Goal: Task Accomplishment & Management: Manage account settings

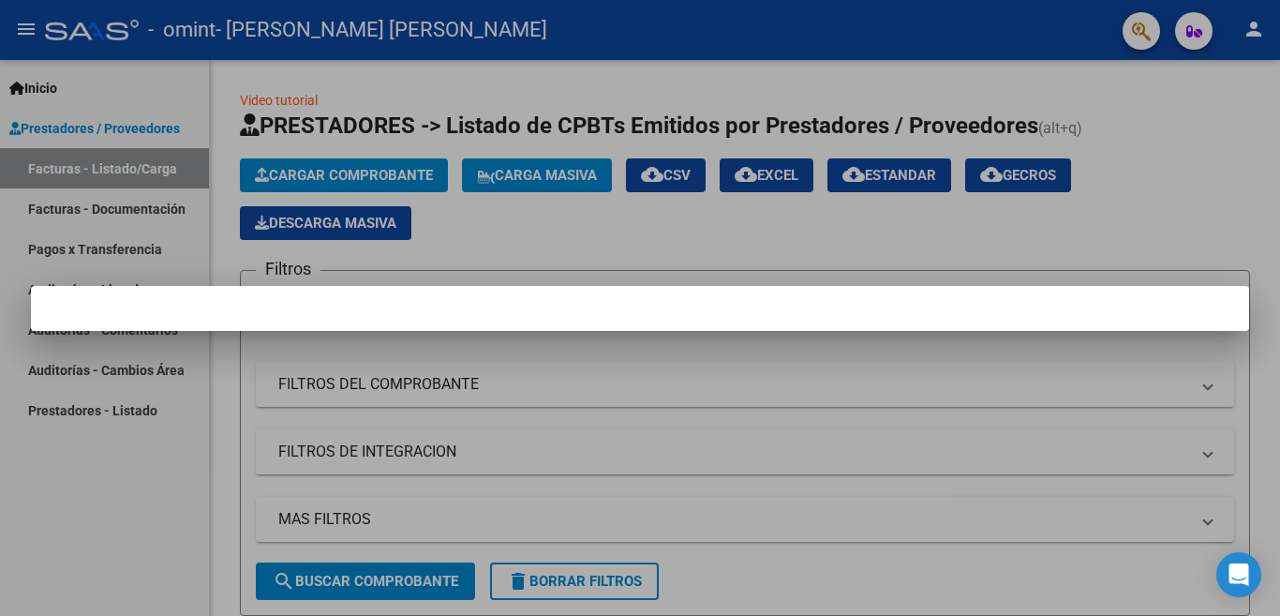
click at [980, 319] on mat-dialog-container at bounding box center [640, 308] width 1219 height 45
click at [1190, 186] on div at bounding box center [640, 308] width 1280 height 616
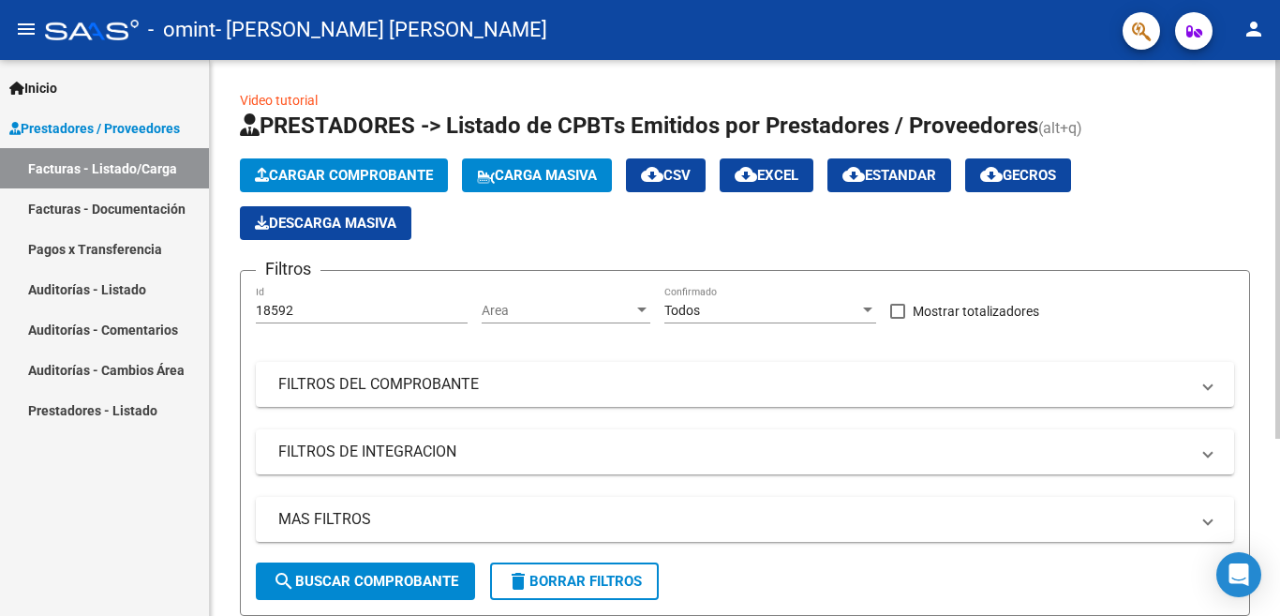
drag, startPoint x: 1274, startPoint y: 336, endPoint x: 1280, endPoint y: 366, distance: 30.5
click at [1280, 366] on div "Video tutorial PRESTADORES -> Listado de CPBTs Emitidos por Prestadores / Prove…" at bounding box center [747, 460] width 1075 height 800
click at [1268, 299] on div "Video tutorial PRESTADORES -> Listado de CPBTs Emitidos por Prestadores / Prove…" at bounding box center [745, 460] width 1070 height 800
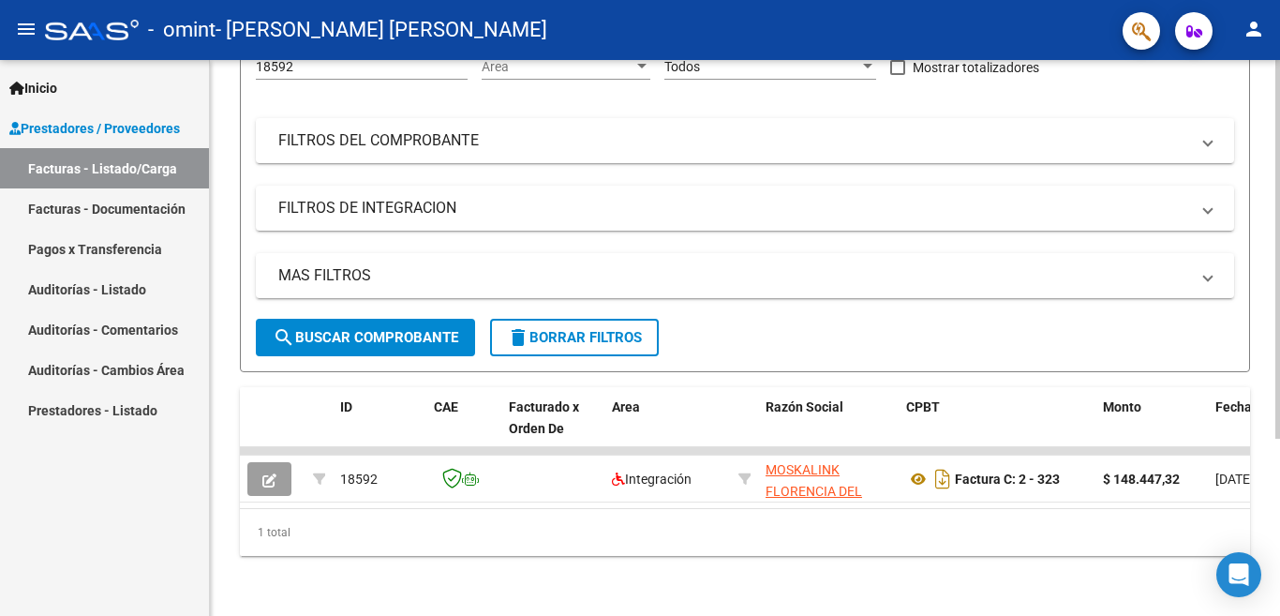
click at [1280, 472] on div at bounding box center [1278, 338] width 5 height 556
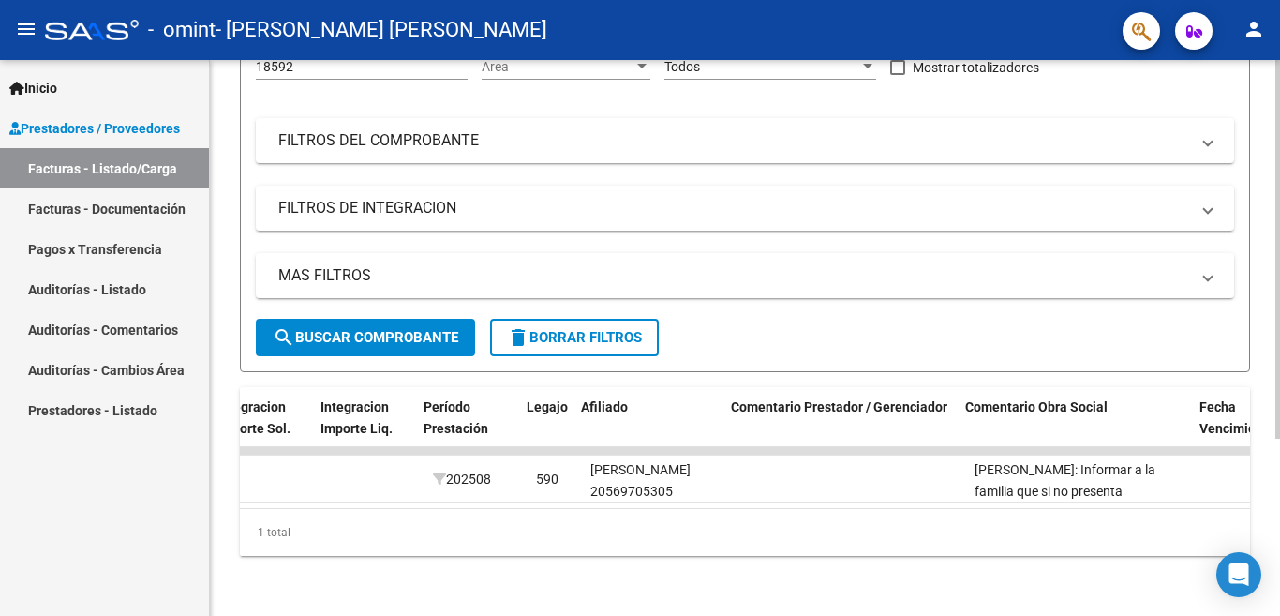
scroll to position [0, 2287]
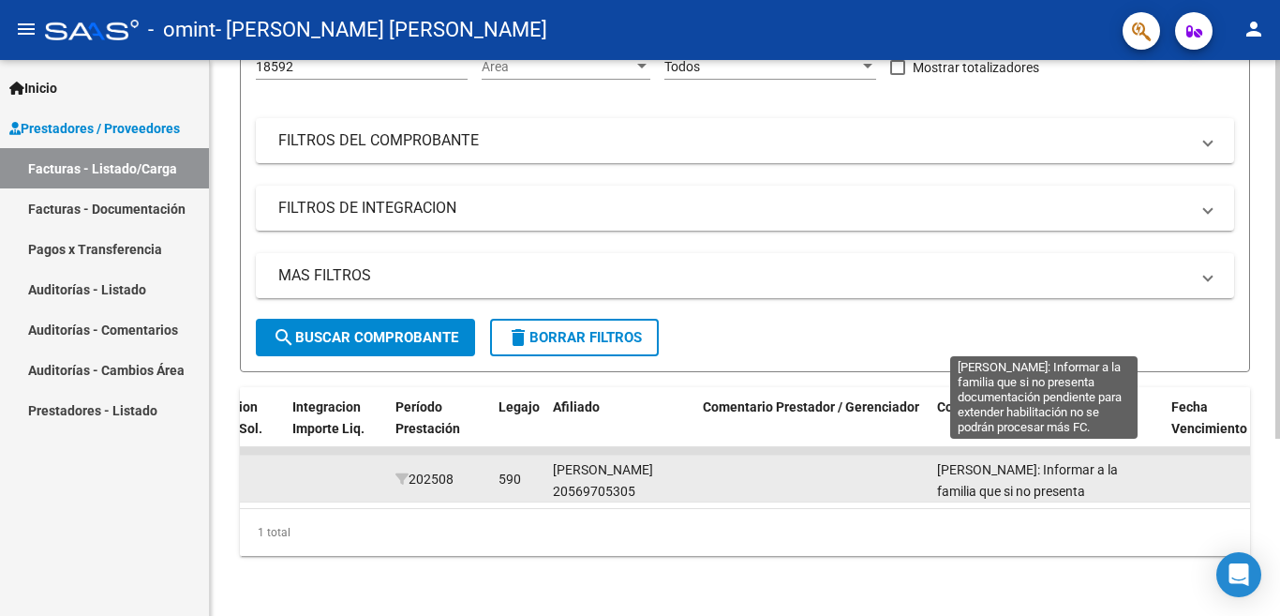
click at [1126, 468] on span "[PERSON_NAME]: Informar a la familia que si no presenta documentación pendiente…" at bounding box center [1037, 512] width 200 height 100
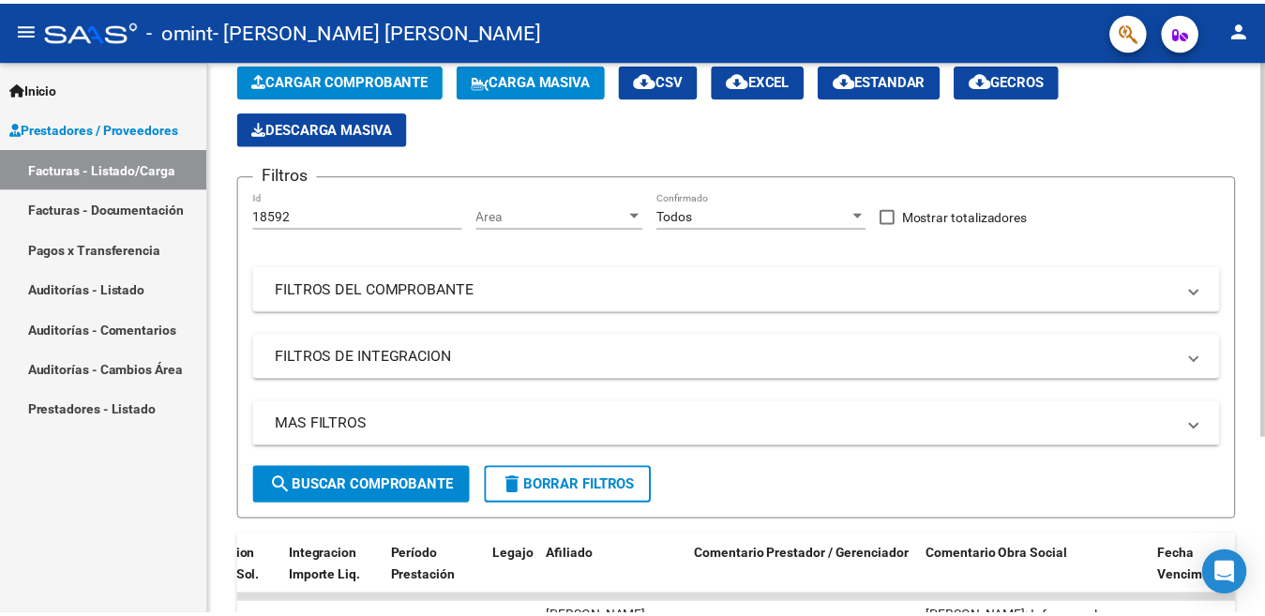
scroll to position [0, 0]
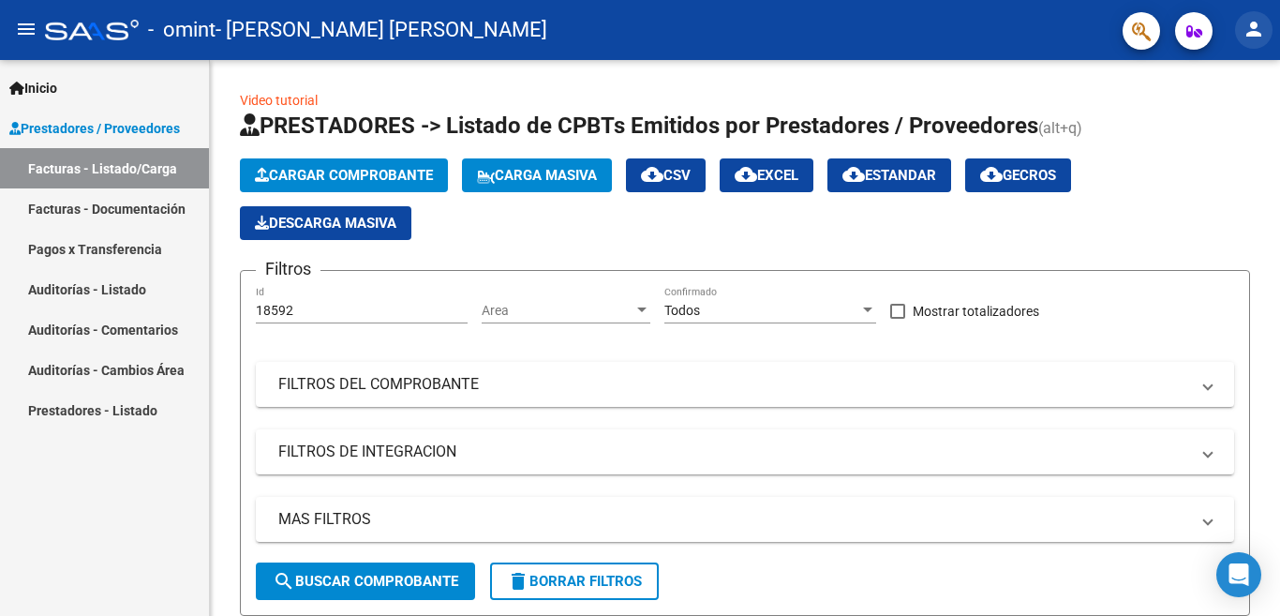
click at [1246, 29] on mat-icon "person" at bounding box center [1254, 29] width 22 height 22
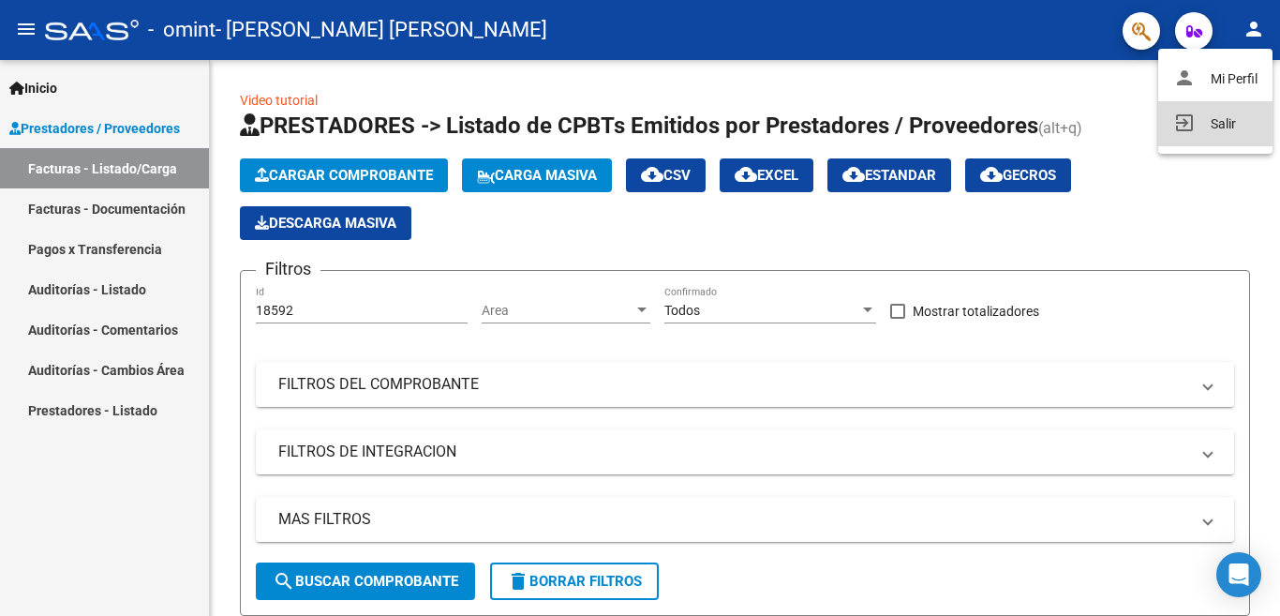
click at [1227, 120] on button "exit_to_app Salir" at bounding box center [1216, 123] width 114 height 45
